Goal: Transaction & Acquisition: Purchase product/service

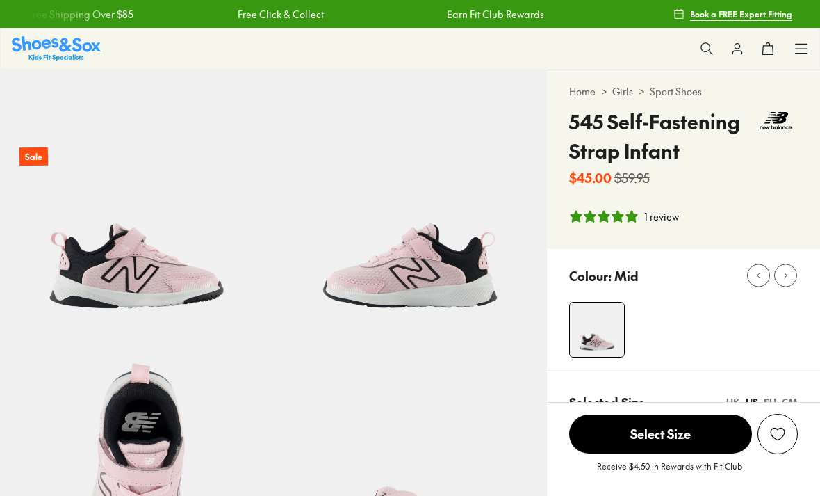
select select "*"
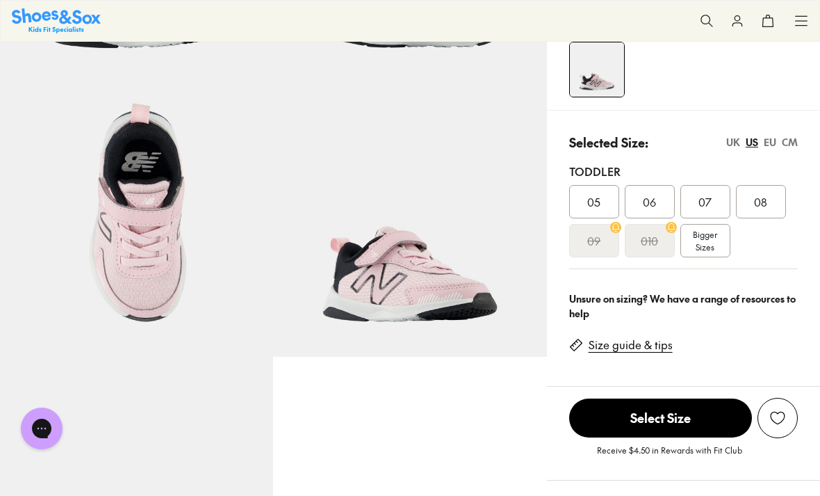
scroll to position [261, 0]
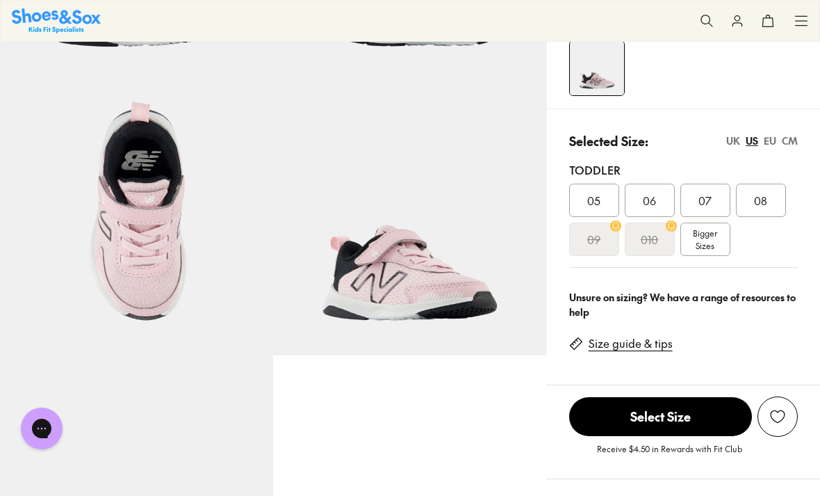
click at [713, 231] on span "Bigger Sizes" at bounding box center [705, 239] width 24 height 25
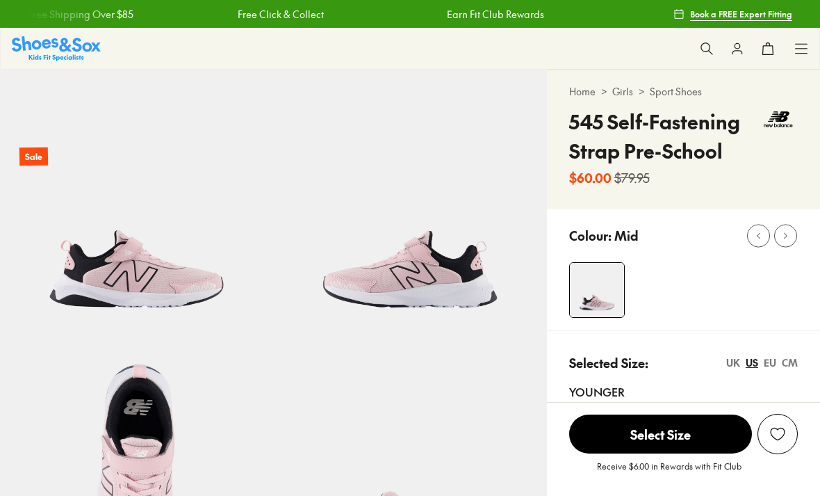
select select "*"
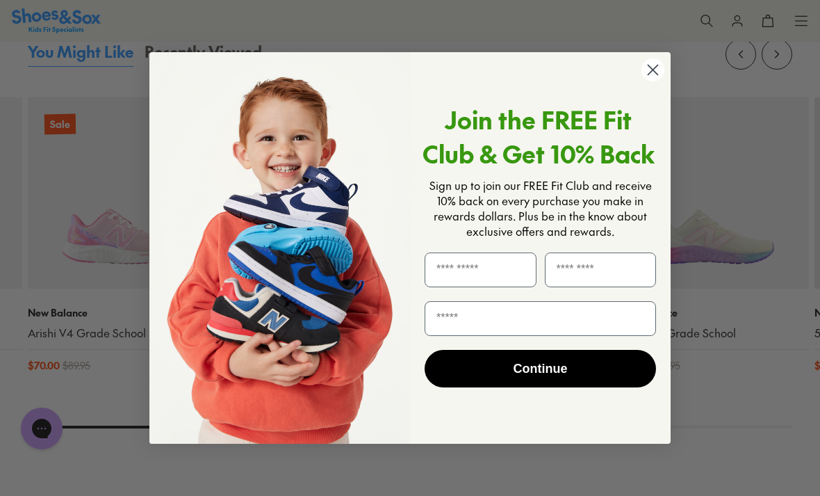
scroll to position [1407, 0]
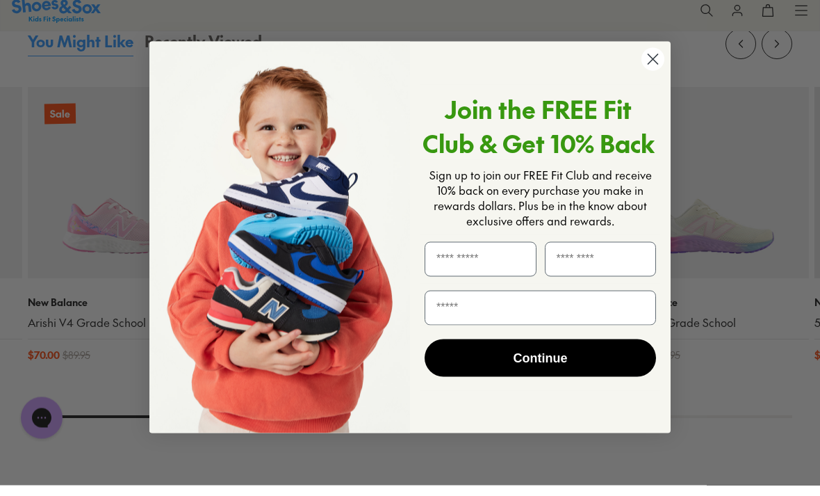
click at [661, 81] on circle "Close dialog" at bounding box center [653, 69] width 23 height 23
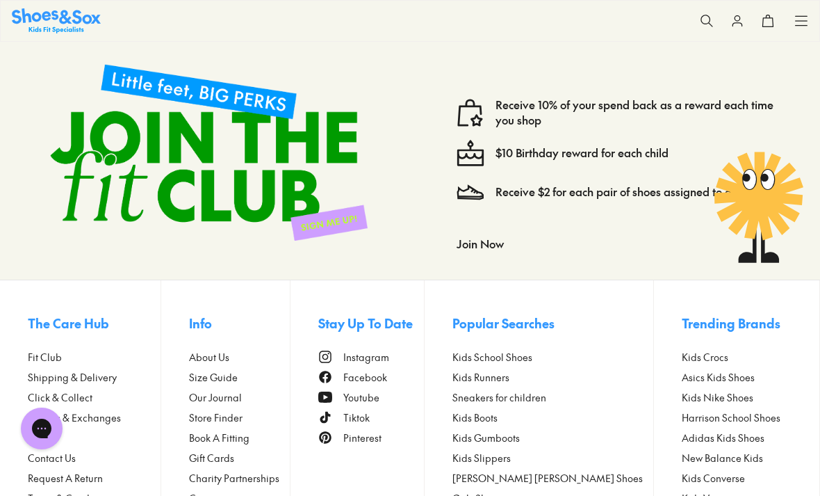
scroll to position [2442, 0]
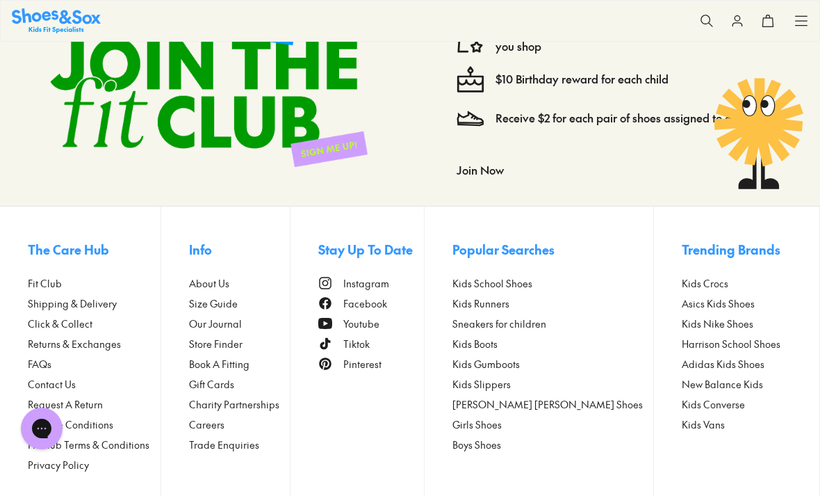
click at [510, 302] on span "Kids Runners" at bounding box center [481, 303] width 57 height 15
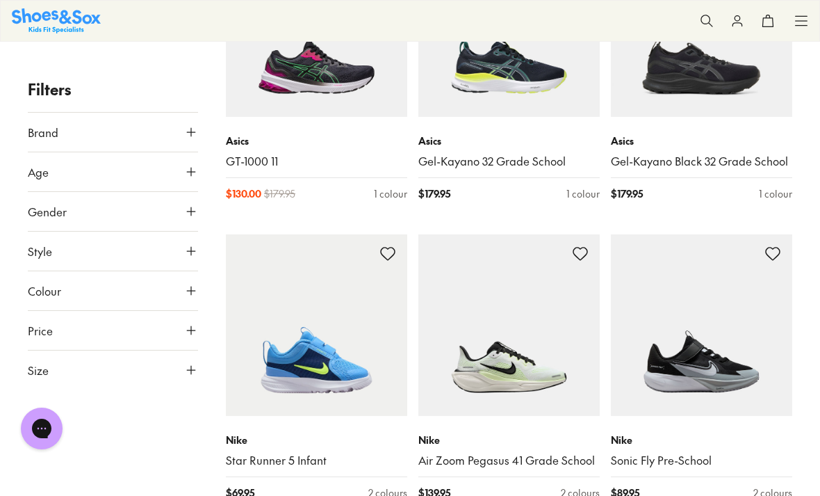
scroll to position [2182, 0]
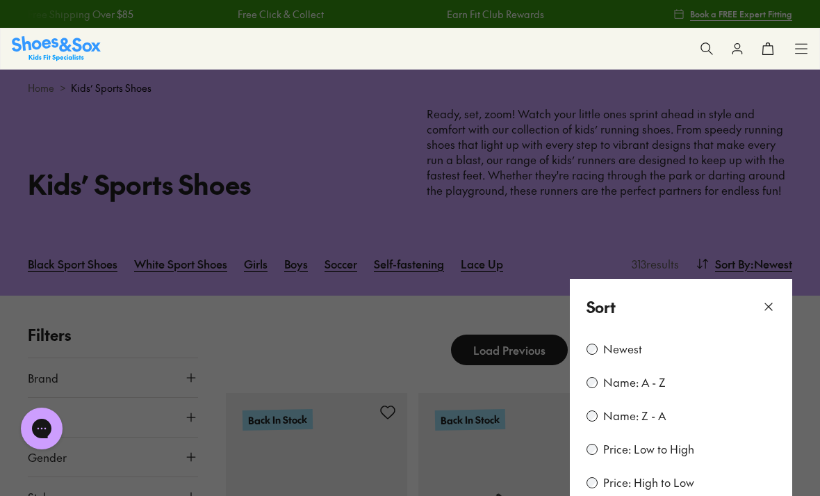
click at [678, 443] on label "Price: Low to High" at bounding box center [649, 449] width 91 height 15
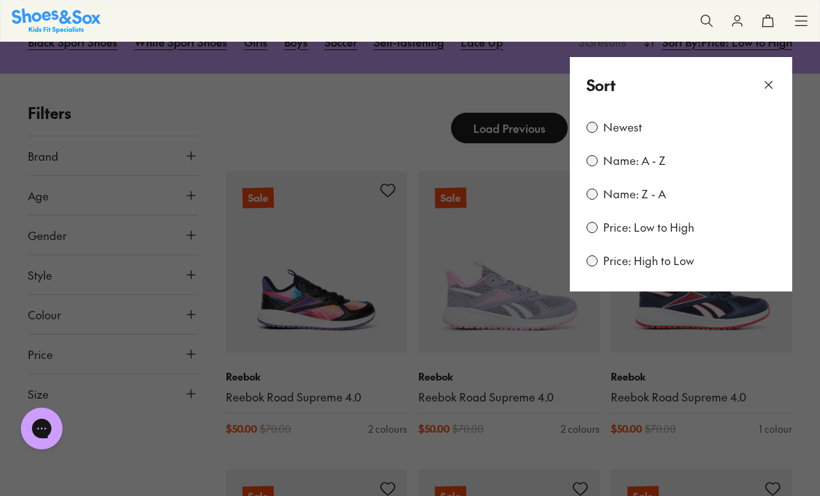
click at [804, 372] on button at bounding box center [410, 248] width 820 height 496
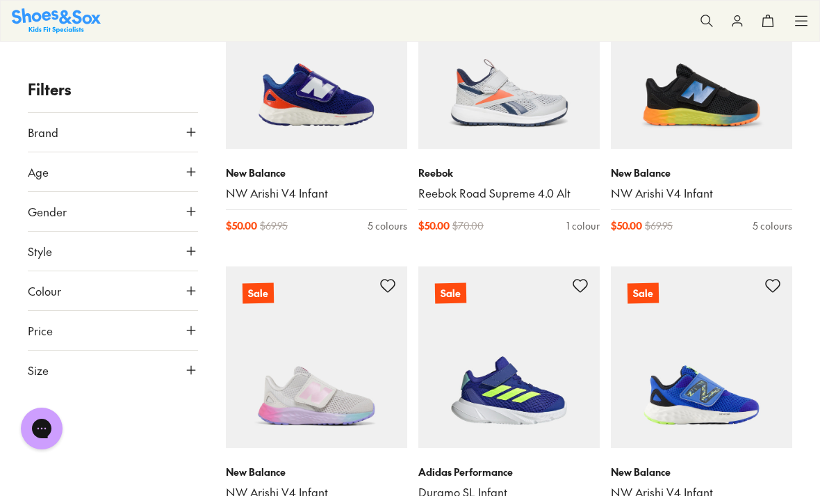
scroll to position [723, 0]
